Goal: Use online tool/utility: Utilize a website feature to perform a specific function

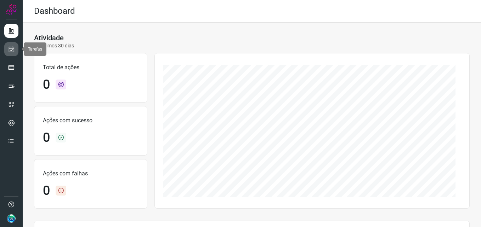
click at [7, 50] on link at bounding box center [11, 49] width 14 height 14
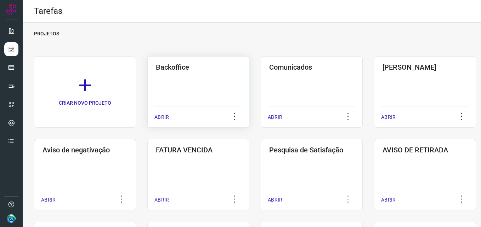
click at [171, 87] on div "Backoffice ABRIR" at bounding box center [198, 92] width 102 height 72
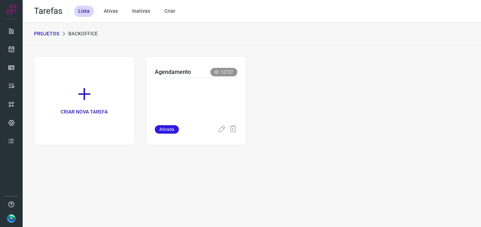
click at [172, 87] on p at bounding box center [196, 99] width 83 height 35
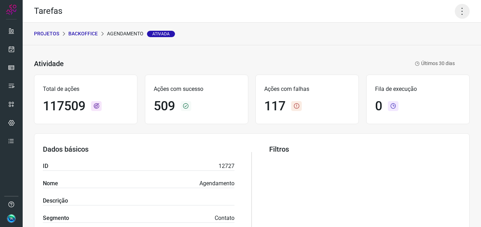
click at [449, 9] on div "Tarefas" at bounding box center [252, 11] width 458 height 23
click at [455, 6] on icon at bounding box center [462, 11] width 15 height 15
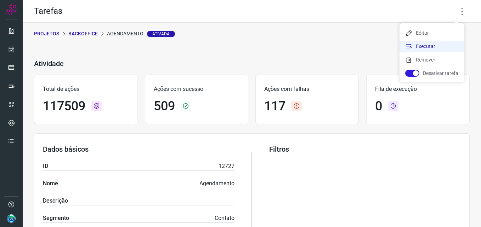
click at [426, 51] on li "Executar" at bounding box center [431, 46] width 64 height 11
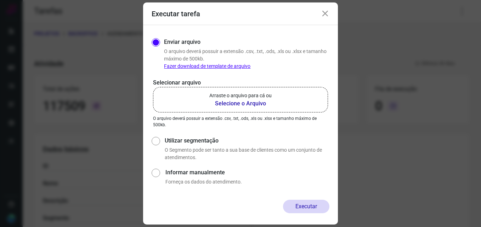
click at [233, 101] on b "Selecione o Arquivo" at bounding box center [240, 103] width 62 height 8
click at [0, 0] on input "Arraste o arquivo para cá ou Selecione o Arquivo" at bounding box center [0, 0] width 0 height 0
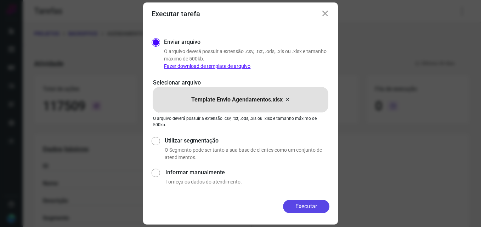
click at [305, 208] on button "Executar" at bounding box center [306, 206] width 46 height 13
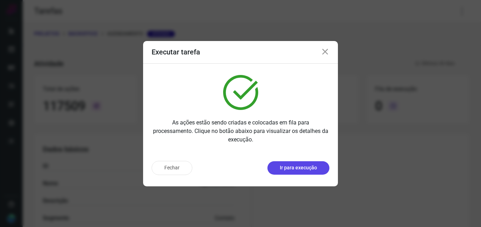
click at [305, 169] on p "Ir para execução" at bounding box center [298, 167] width 37 height 7
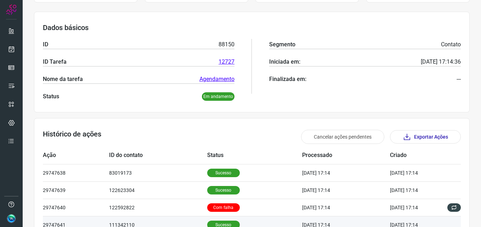
scroll to position [177, 0]
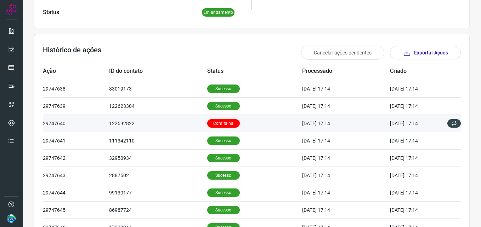
click at [211, 125] on p "Com falha" at bounding box center [223, 123] width 33 height 8
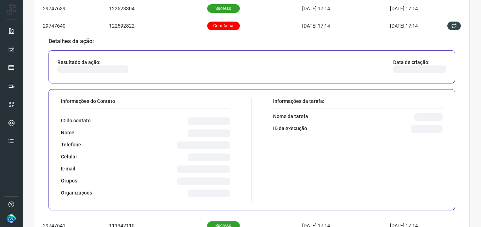
scroll to position [283, 0]
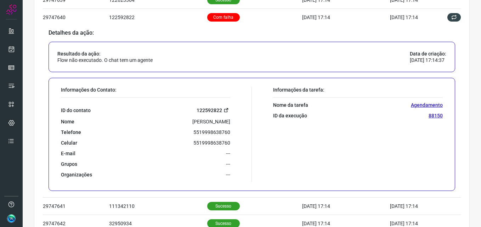
click at [202, 107] on link "122592822" at bounding box center [213, 110] width 34 height 8
